Goal: Navigation & Orientation: Find specific page/section

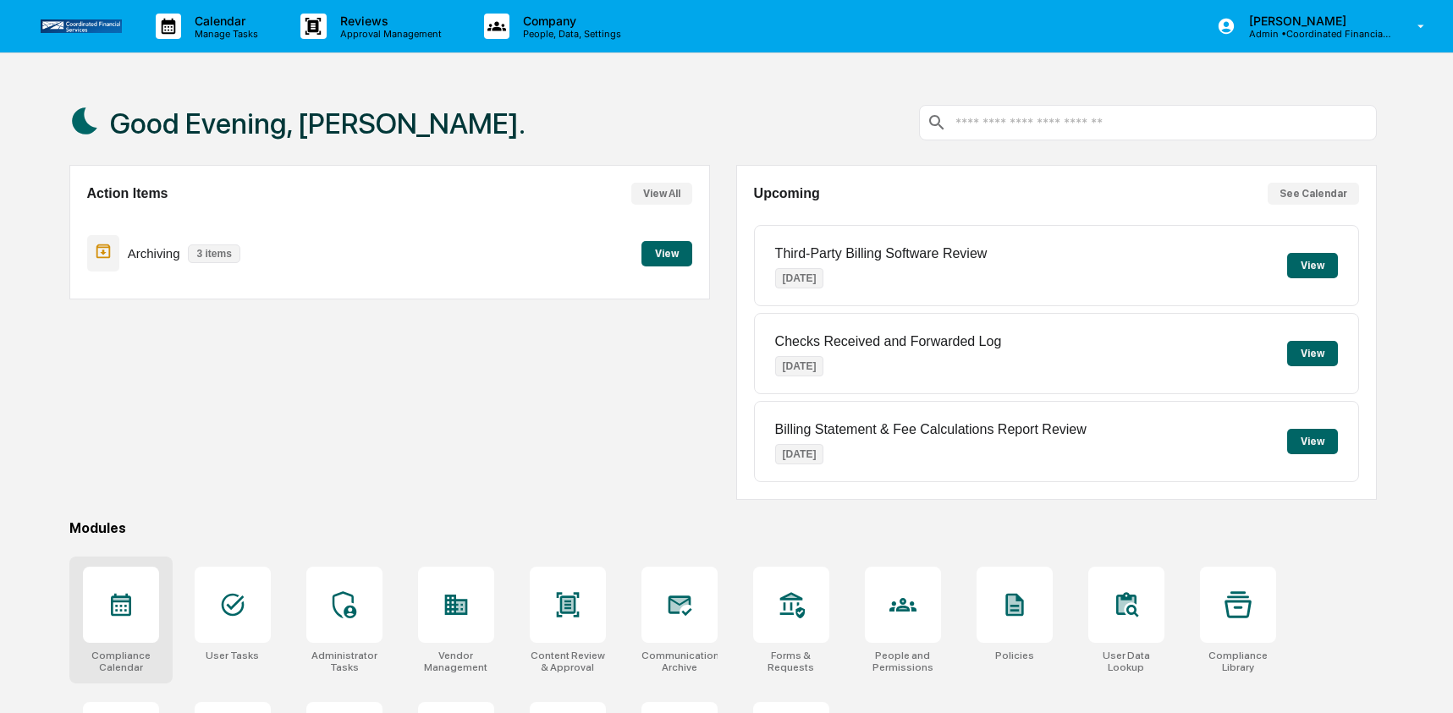
click at [124, 599] on icon at bounding box center [121, 599] width 16 height 3
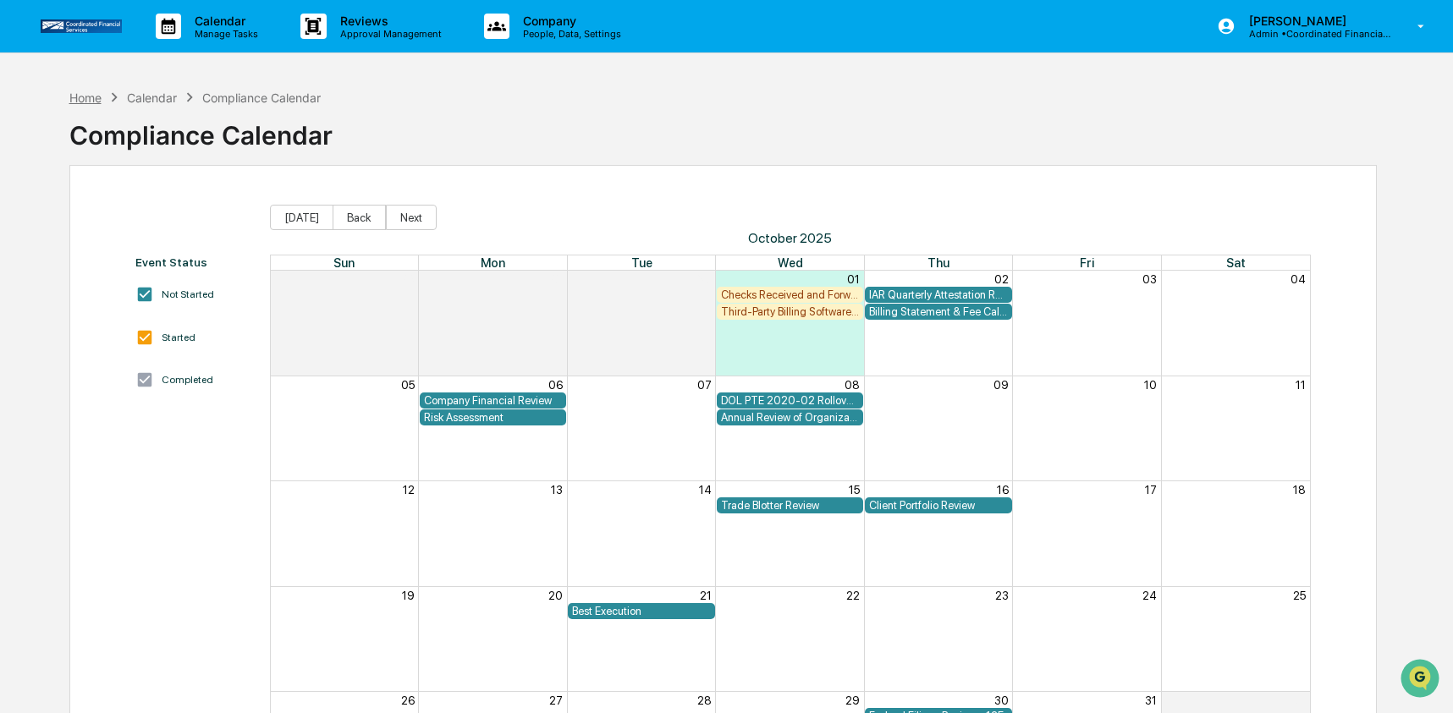
click at [88, 97] on div "Home" at bounding box center [85, 98] width 32 height 14
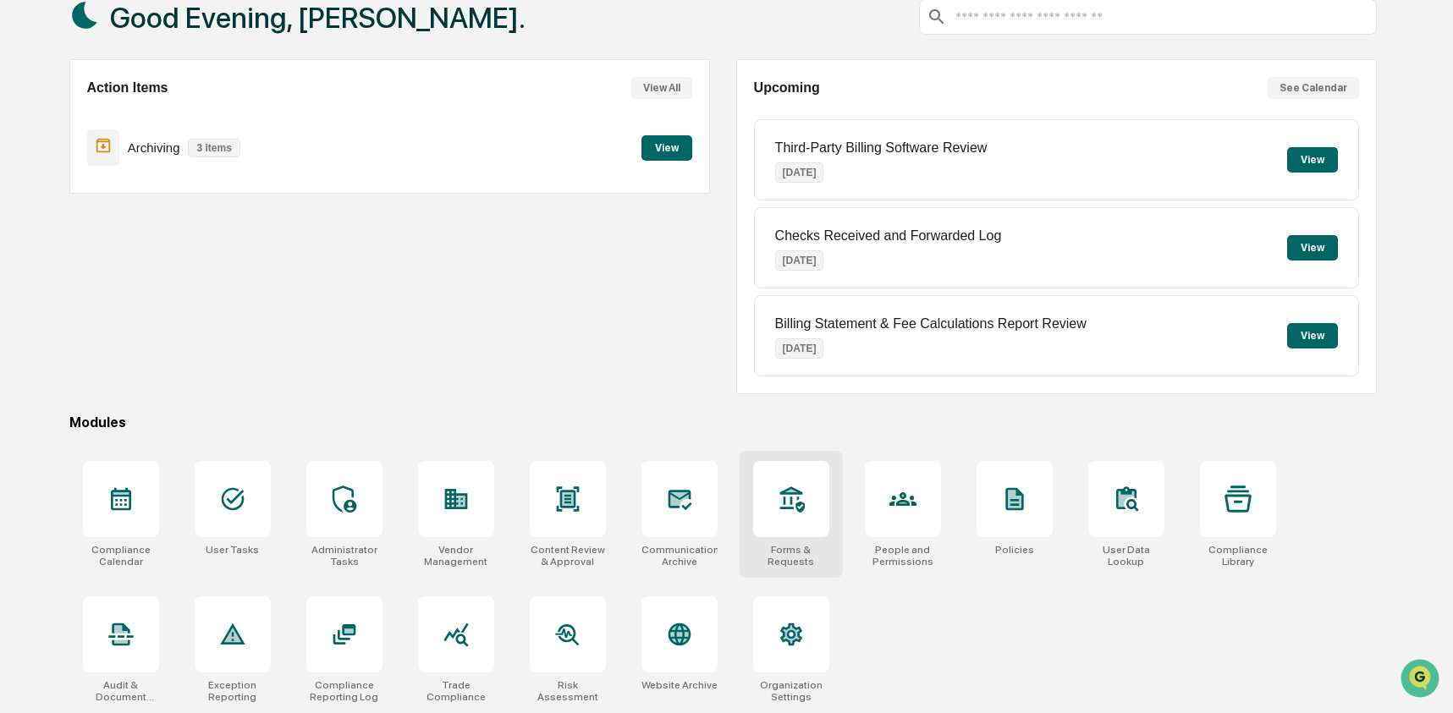
scroll to position [109, 0]
click at [135, 646] on div at bounding box center [121, 635] width 76 height 76
